Goal: Task Accomplishment & Management: Complete application form

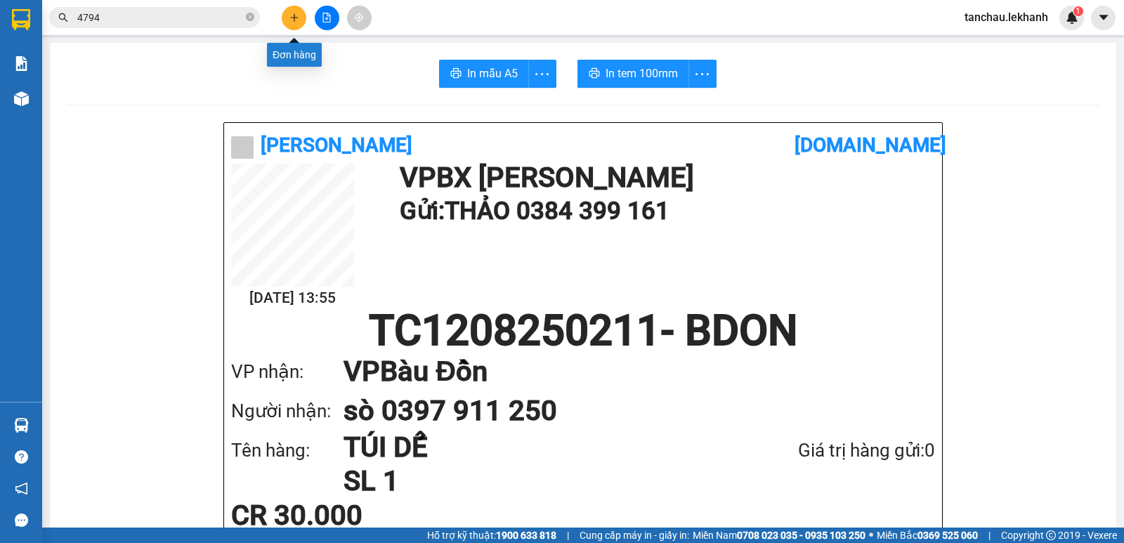
click at [294, 23] on button at bounding box center [294, 18] width 25 height 25
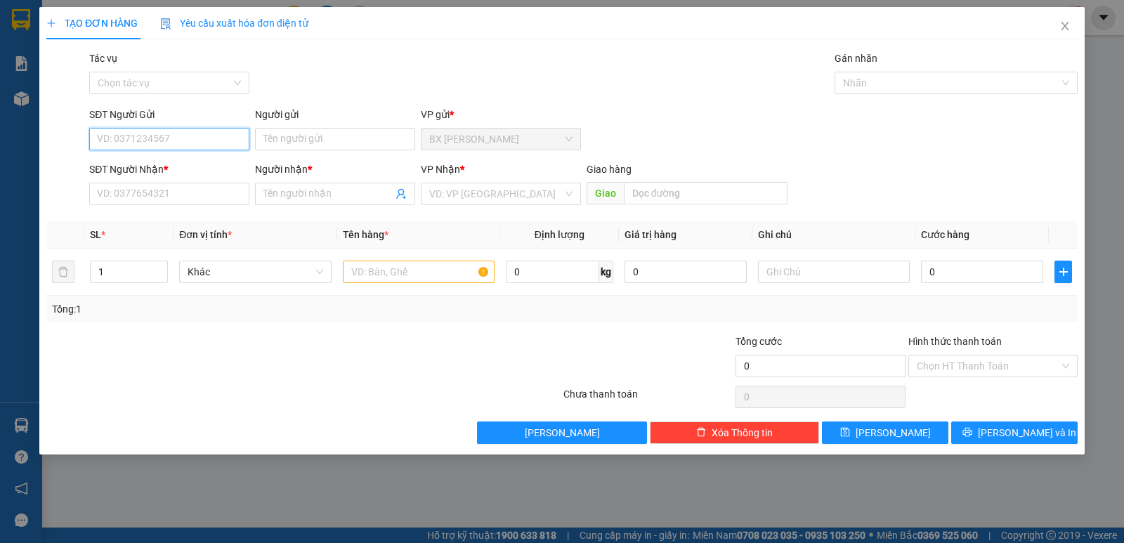
click at [195, 146] on input "SĐT Người Gửi" at bounding box center [169, 139] width 160 height 22
click at [138, 165] on div "0965671111 - CẢNH" at bounding box center [169, 166] width 143 height 15
type input "0965671111"
type input "CẢNH"
type input "0917916526"
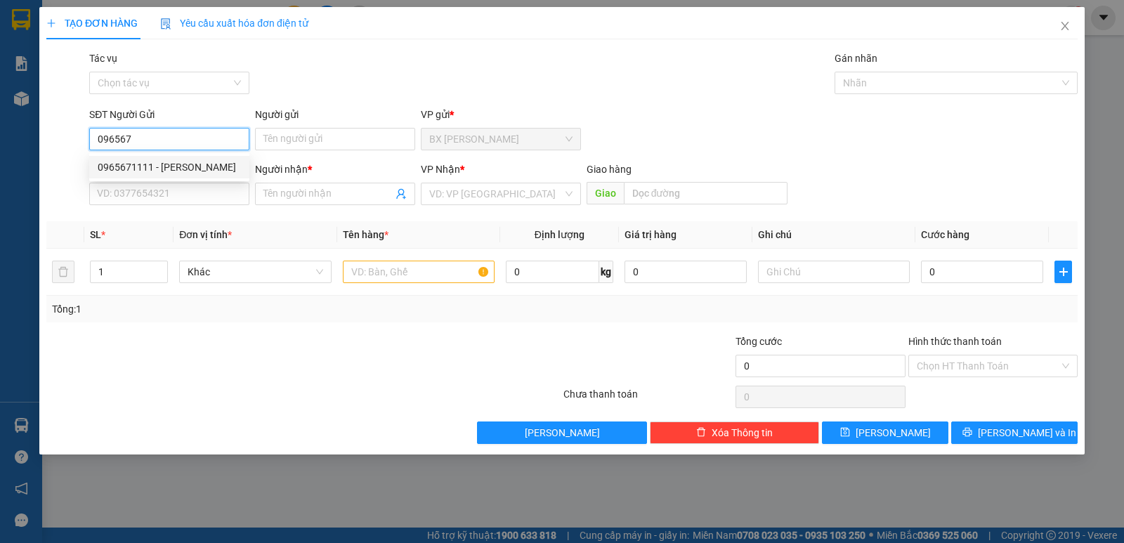
type input "CF BẾP GA"
type input "30.000"
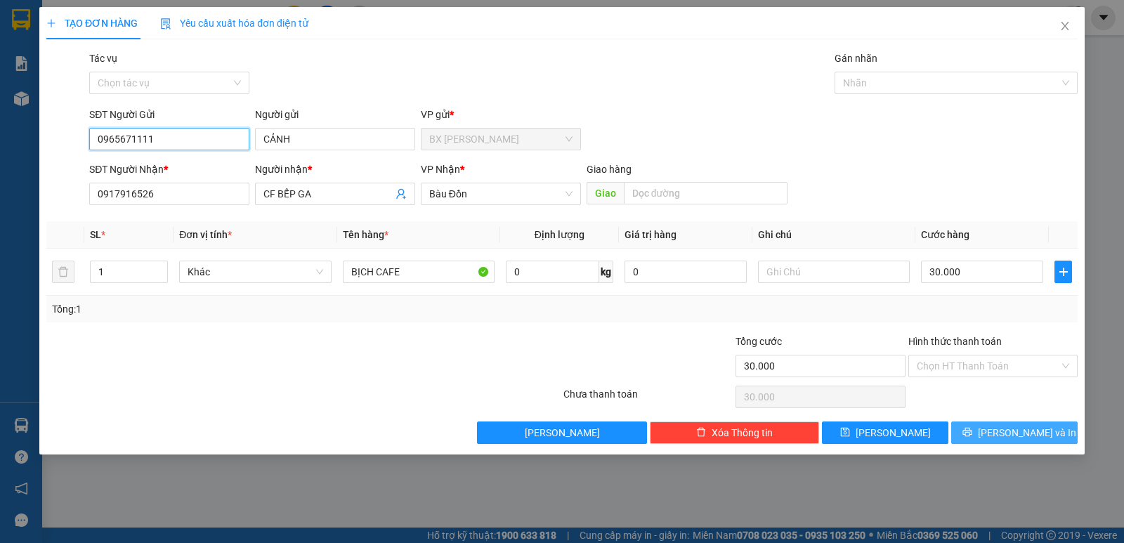
type input "0965671111"
click at [1015, 434] on span "Lưu và In" at bounding box center [1027, 432] width 98 height 15
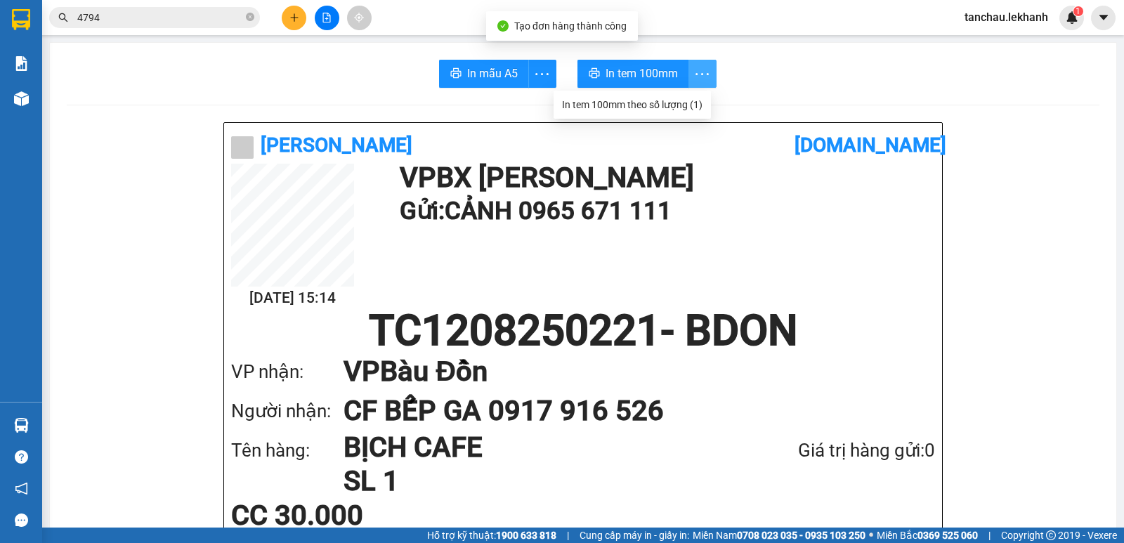
click at [706, 74] on span "more" at bounding box center [702, 74] width 27 height 18
click at [669, 109] on div "In tem 100mm theo số lượng (1)" at bounding box center [632, 104] width 141 height 15
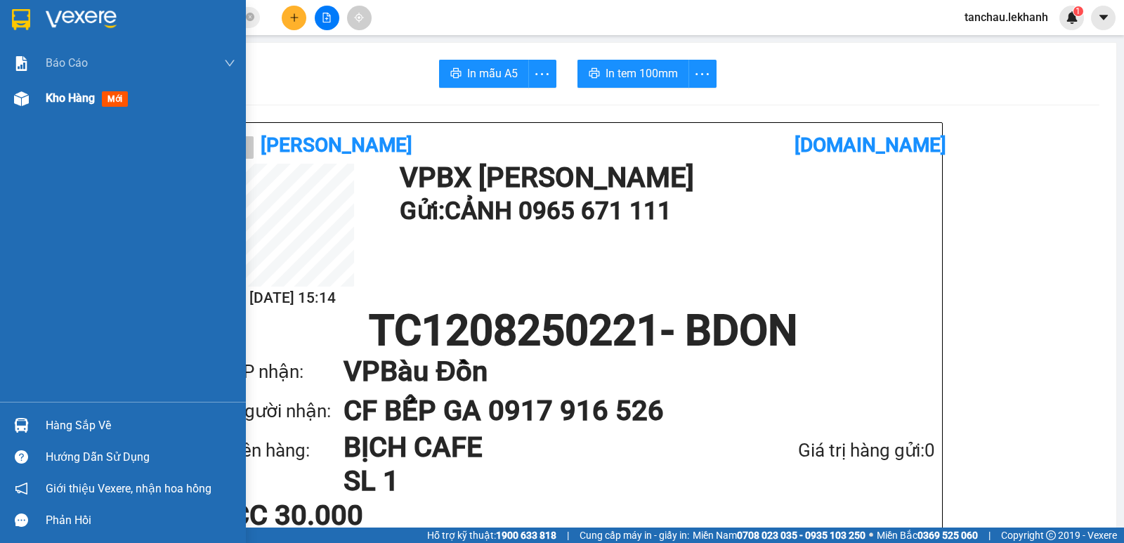
click at [78, 98] on span "Kho hàng" at bounding box center [70, 97] width 49 height 13
